Goal: Task Accomplishment & Management: Use online tool/utility

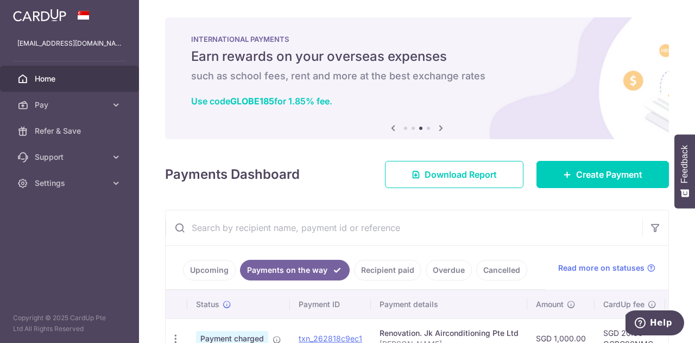
scroll to position [71, 0]
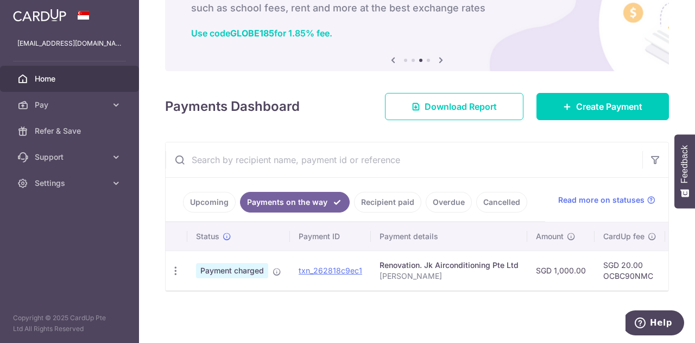
click at [57, 77] on span "Home" at bounding box center [71, 78] width 72 height 11
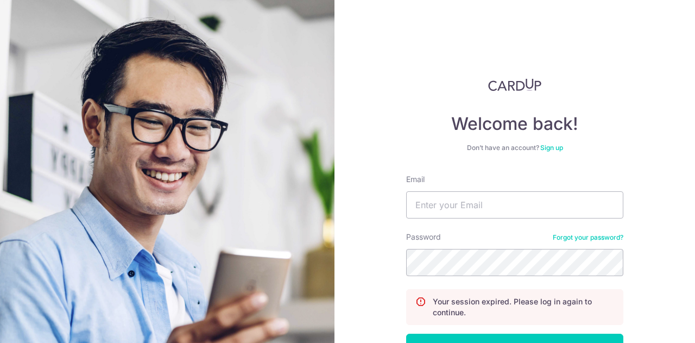
scroll to position [78, 0]
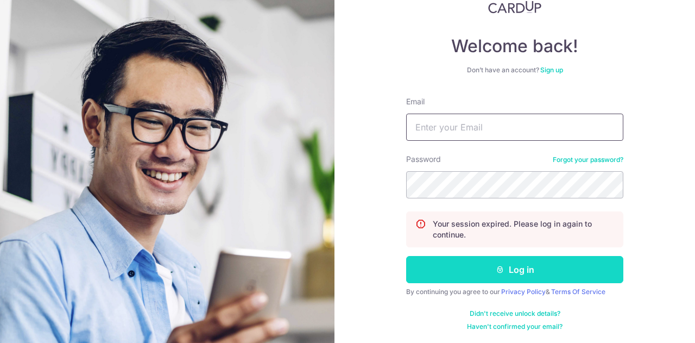
type input "[EMAIL_ADDRESS][DOMAIN_NAME]"
click at [506, 268] on button "Log in" at bounding box center [514, 269] width 217 height 27
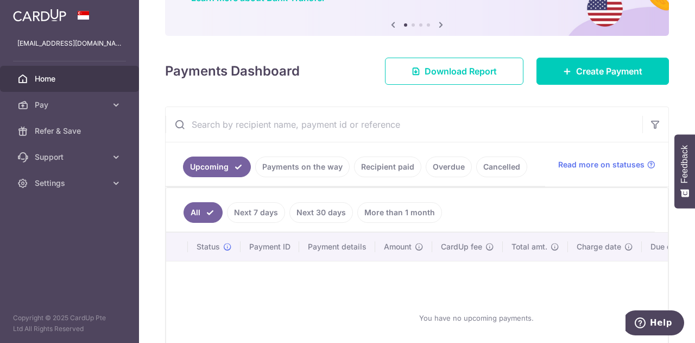
click at [441, 168] on link "Overdue" at bounding box center [449, 166] width 46 height 21
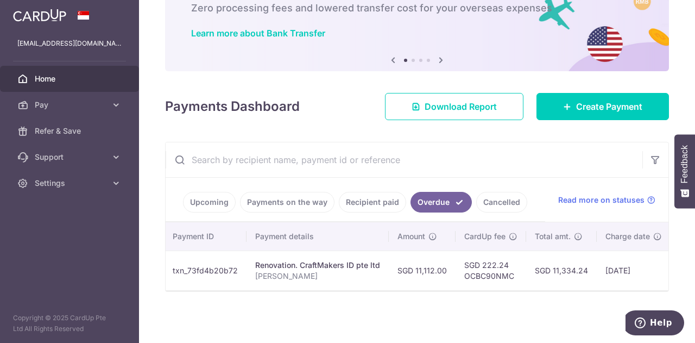
scroll to position [0, 124]
click at [358, 198] on link "Recipient paid" at bounding box center [372, 202] width 67 height 21
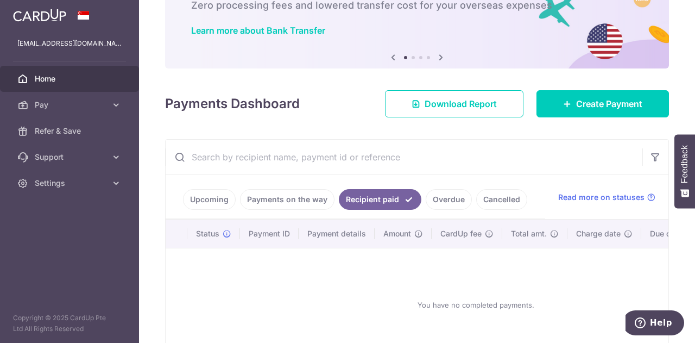
click at [294, 195] on link "Payments on the way" at bounding box center [287, 199] width 94 height 21
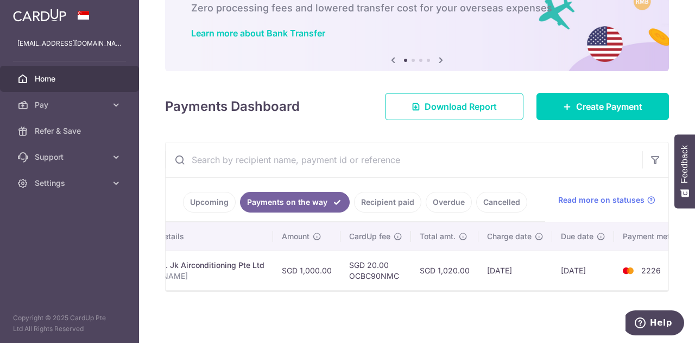
scroll to position [0, 255]
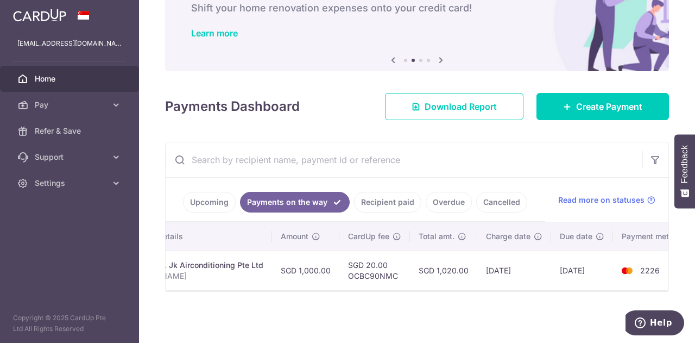
click at [375, 199] on link "Recipient paid" at bounding box center [387, 202] width 67 height 21
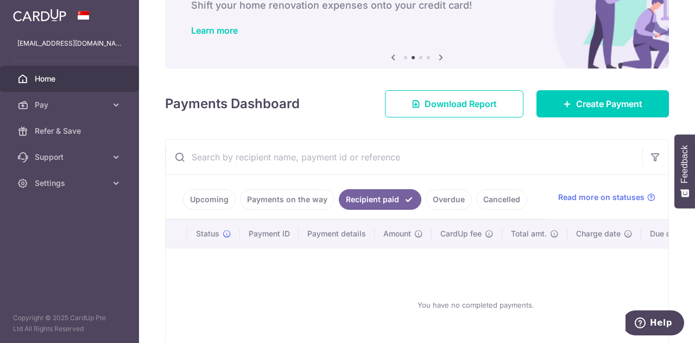
click at [452, 197] on link "Overdue" at bounding box center [449, 199] width 46 height 21
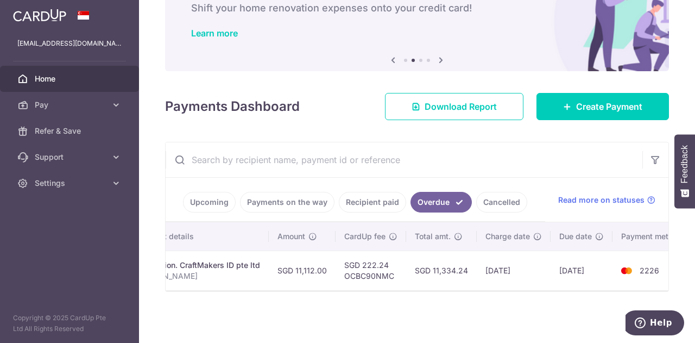
scroll to position [0, 266]
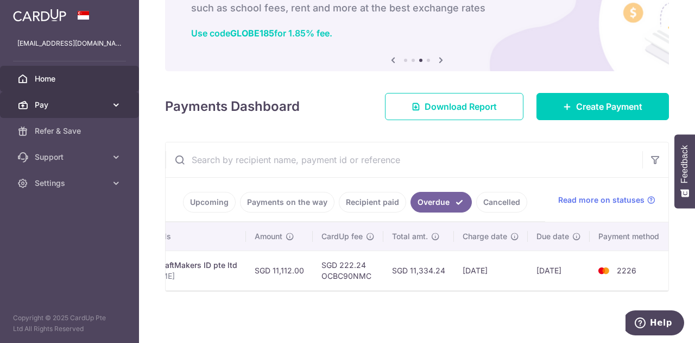
click at [88, 103] on span "Pay" at bounding box center [71, 104] width 72 height 11
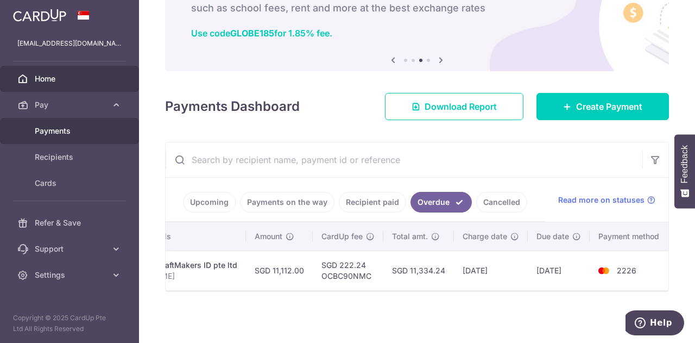
click at [82, 133] on span "Payments" at bounding box center [71, 130] width 72 height 11
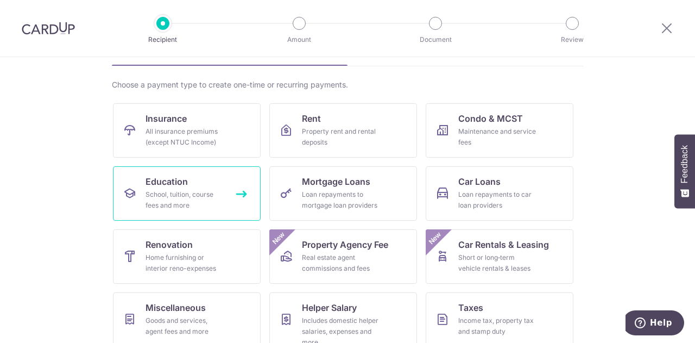
scroll to position [68, 0]
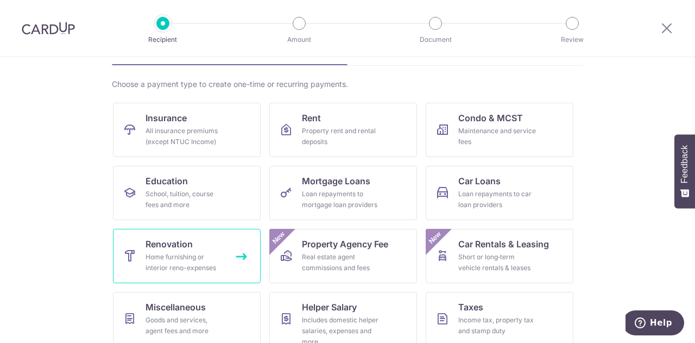
click at [198, 243] on link "Renovation Home furnishing or interior reno-expenses" at bounding box center [187, 256] width 148 height 54
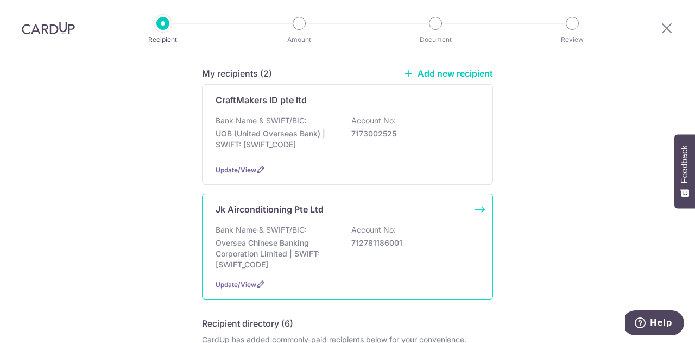
scroll to position [90, 0]
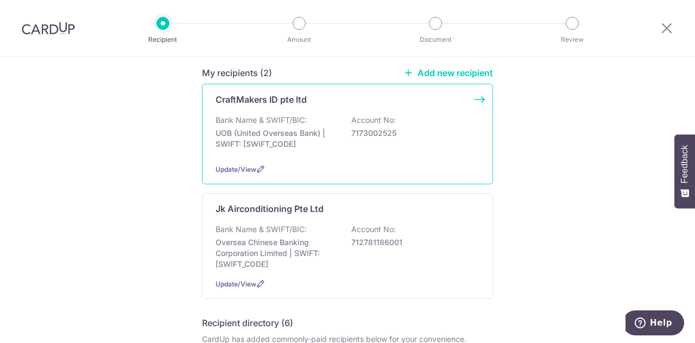
click at [303, 148] on p "UOB (United Overseas Bank) | SWIFT: [SWIFT_CODE]" at bounding box center [277, 139] width 122 height 22
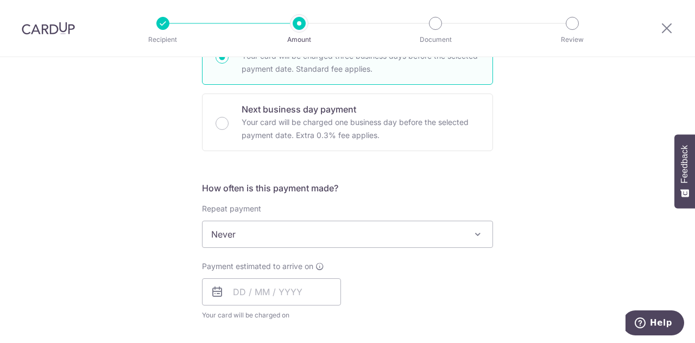
scroll to position [298, 0]
click at [308, 295] on input "text" at bounding box center [271, 289] width 139 height 27
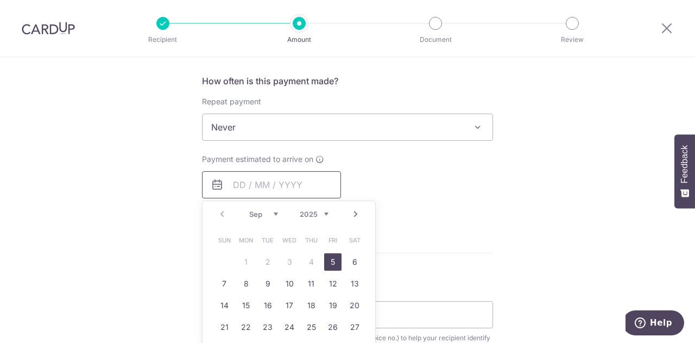
scroll to position [403, 0]
click at [519, 131] on div "Tell us more about your payment Enter payment amount SGD Select Card Select opt…" at bounding box center [347, 181] width 695 height 1055
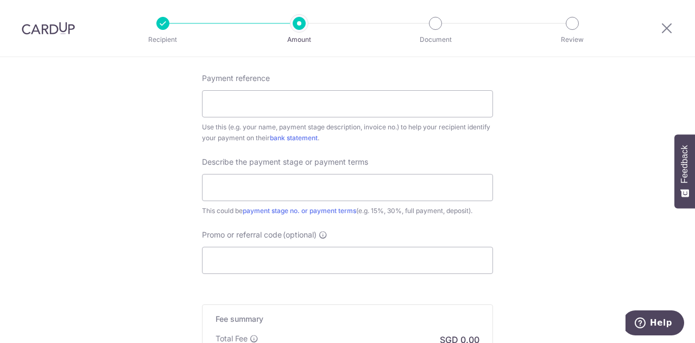
scroll to position [614, 0]
drag, startPoint x: 666, startPoint y: 26, endPoint x: 391, endPoint y: 49, distance: 276.3
click at [666, 26] on icon at bounding box center [666, 28] width 13 height 14
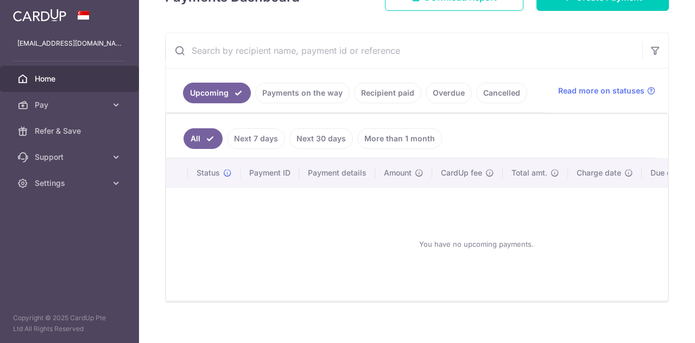
scroll to position [176, 0]
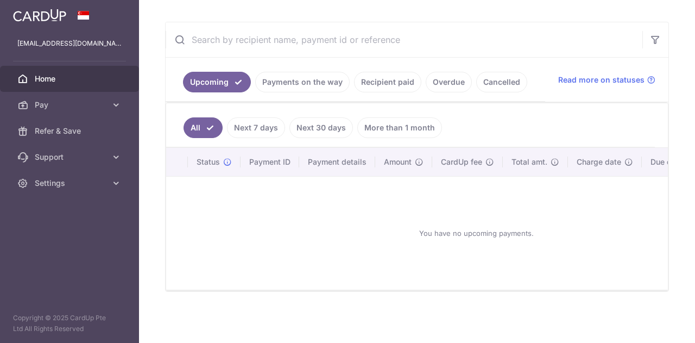
click at [443, 83] on link "Overdue" at bounding box center [449, 82] width 46 height 21
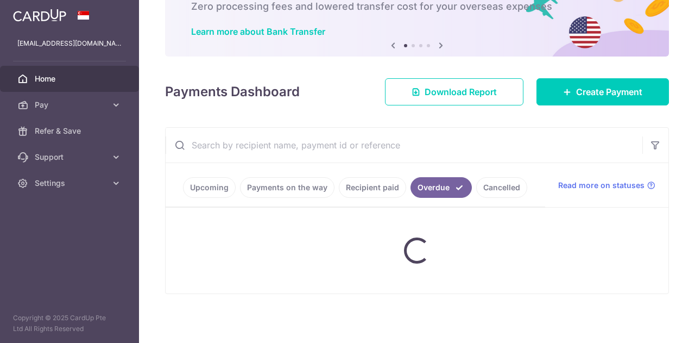
scroll to position [58, 0]
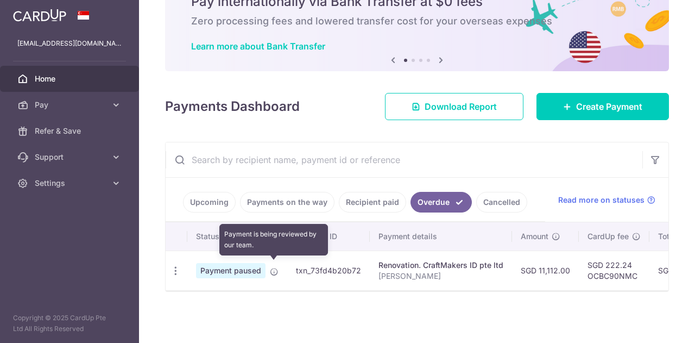
click at [274, 267] on icon at bounding box center [274, 271] width 9 height 9
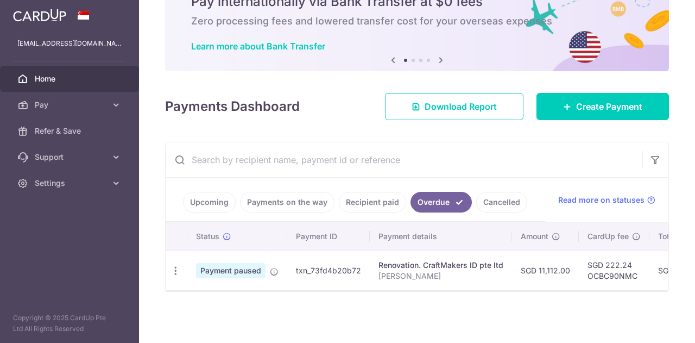
click at [506, 193] on link "Cancelled" at bounding box center [501, 202] width 51 height 21
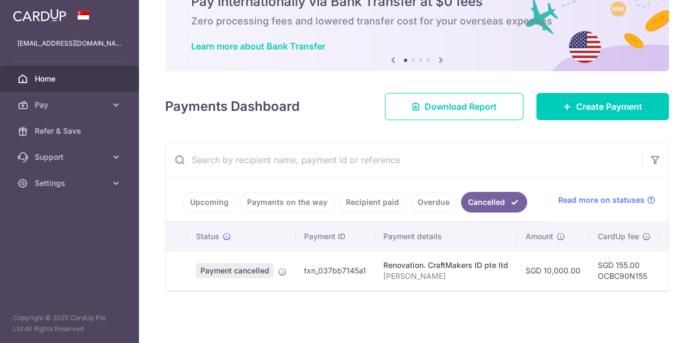
click at [255, 266] on span "Payment cancelled" at bounding box center [235, 270] width 78 height 15
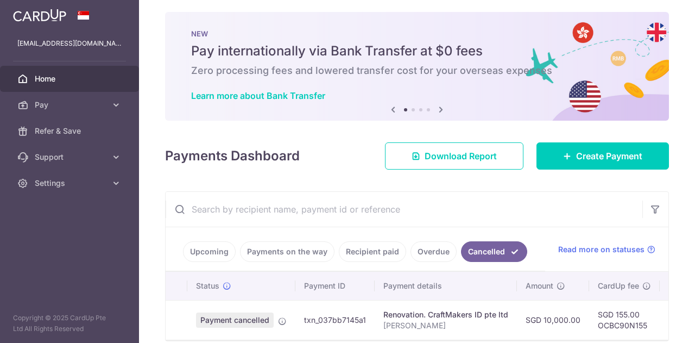
scroll to position [4, 0]
